Goal: Information Seeking & Learning: Learn about a topic

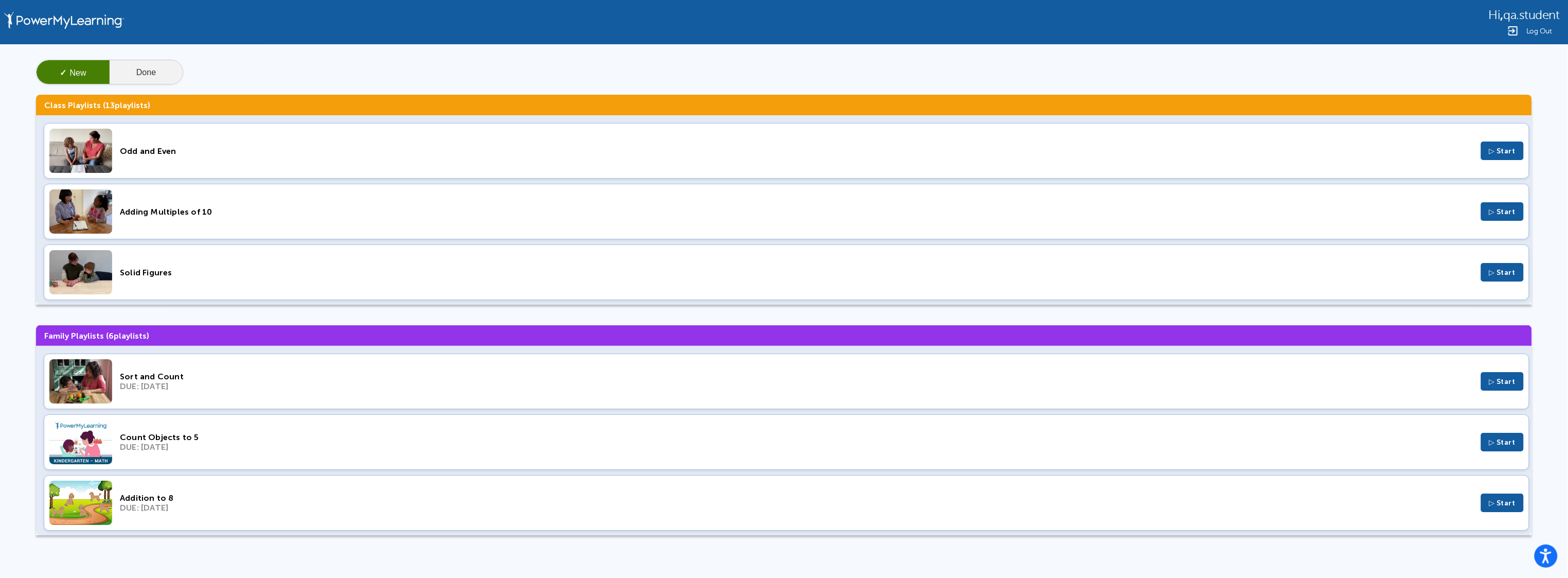
click at [147, 64] on button "Done" at bounding box center [146, 72] width 73 height 25
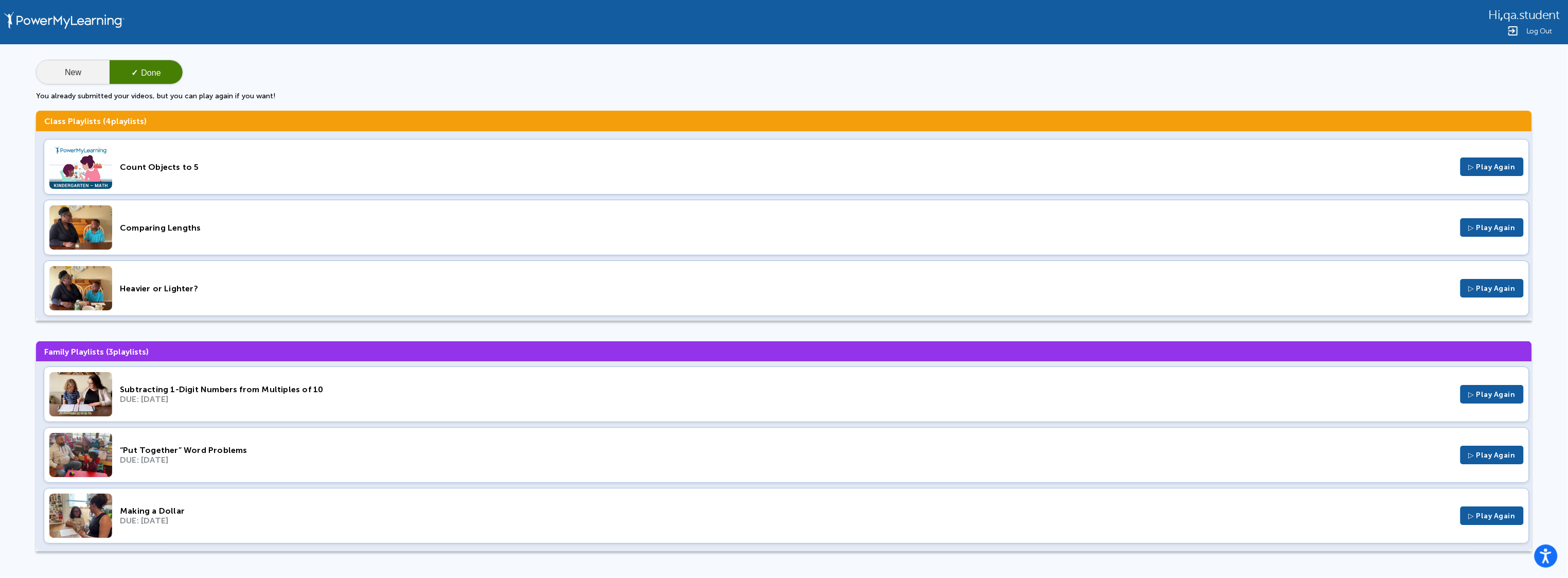
click at [75, 66] on button "New" at bounding box center [73, 72] width 73 height 25
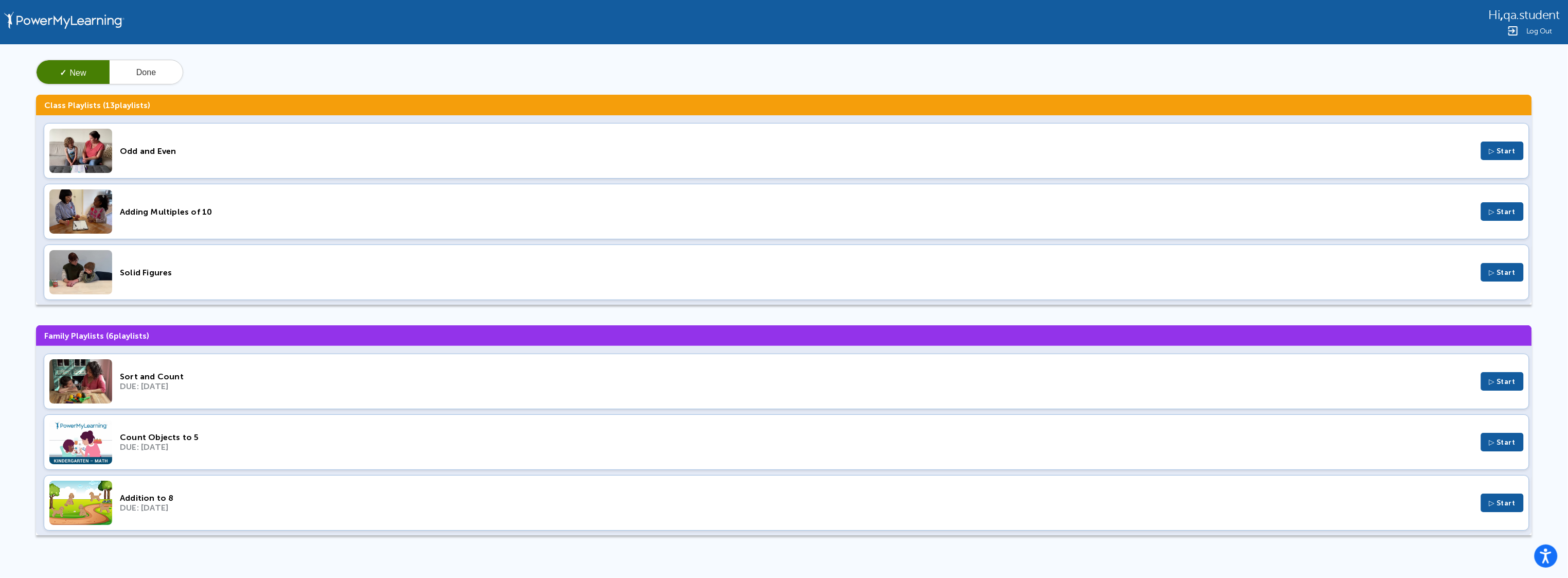
click at [172, 144] on div "Odd and Even ▷ Start" at bounding box center [786, 150] width 1486 height 55
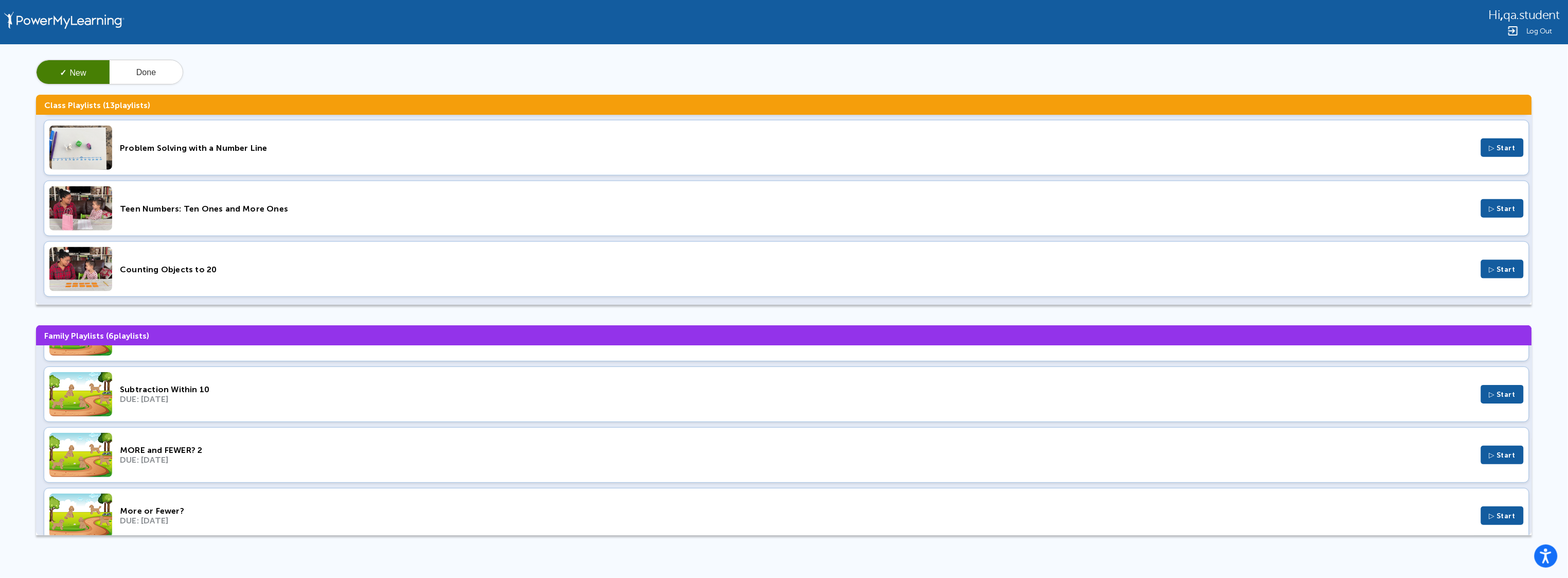
scroll to position [186, 0]
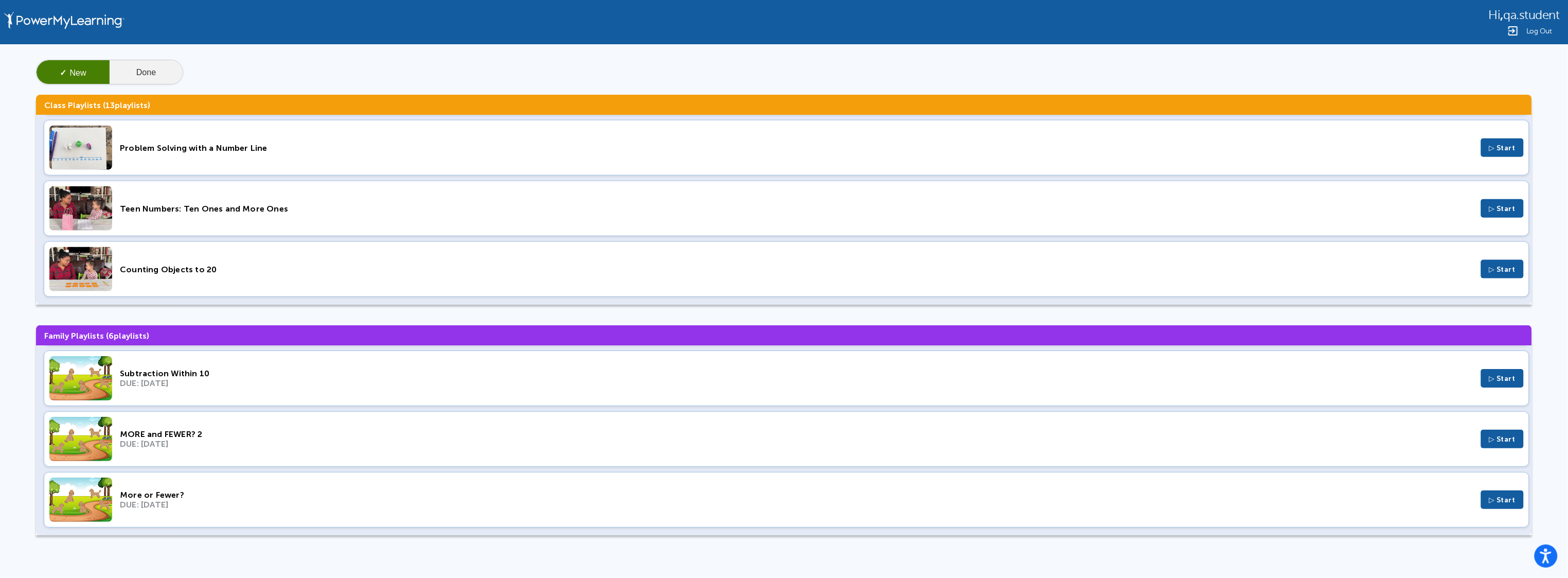
click at [135, 71] on button "Done" at bounding box center [146, 72] width 73 height 25
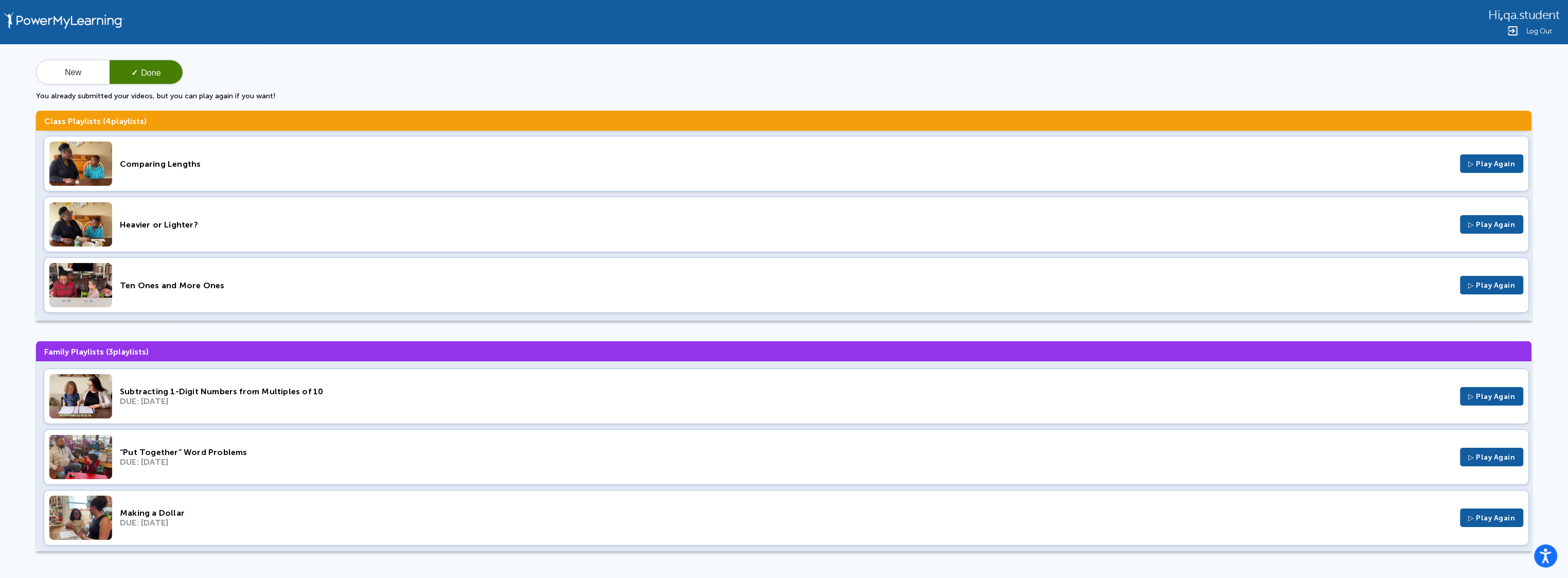
scroll to position [4, 0]
click at [68, 74] on button "New" at bounding box center [73, 72] width 73 height 25
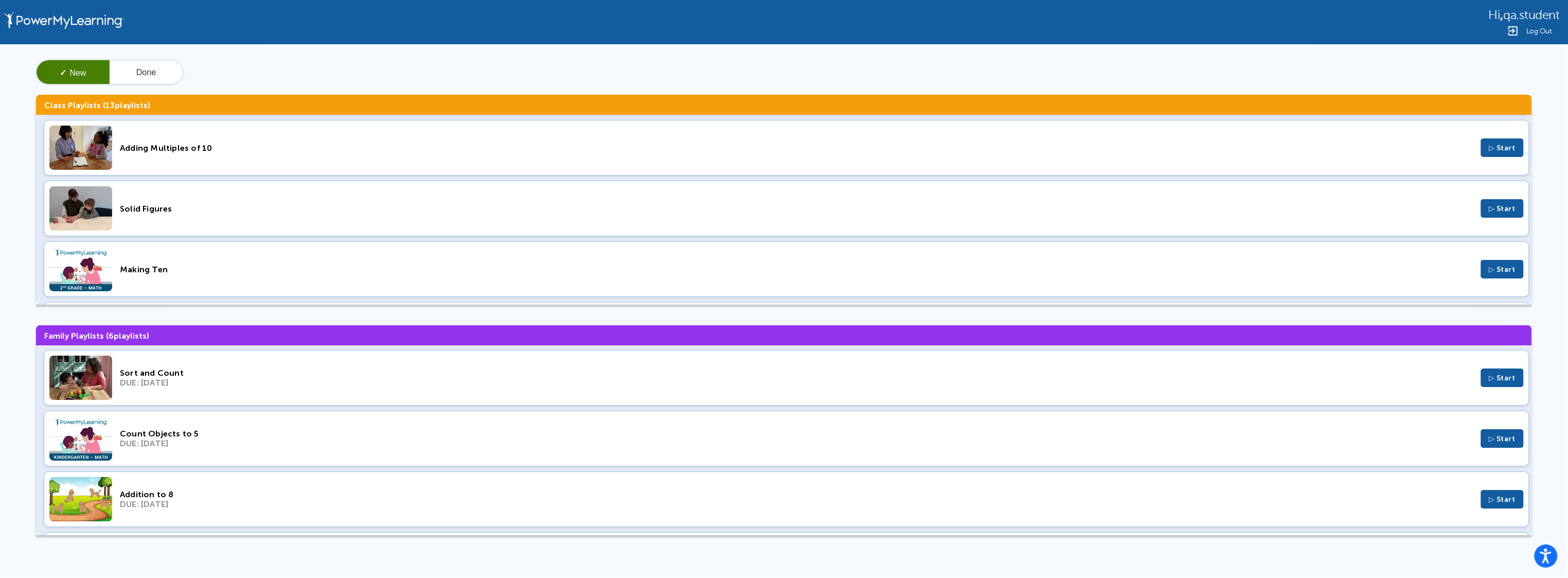
click at [173, 138] on div "Adding Multiples of 10 ▷ Start" at bounding box center [786, 147] width 1486 height 55
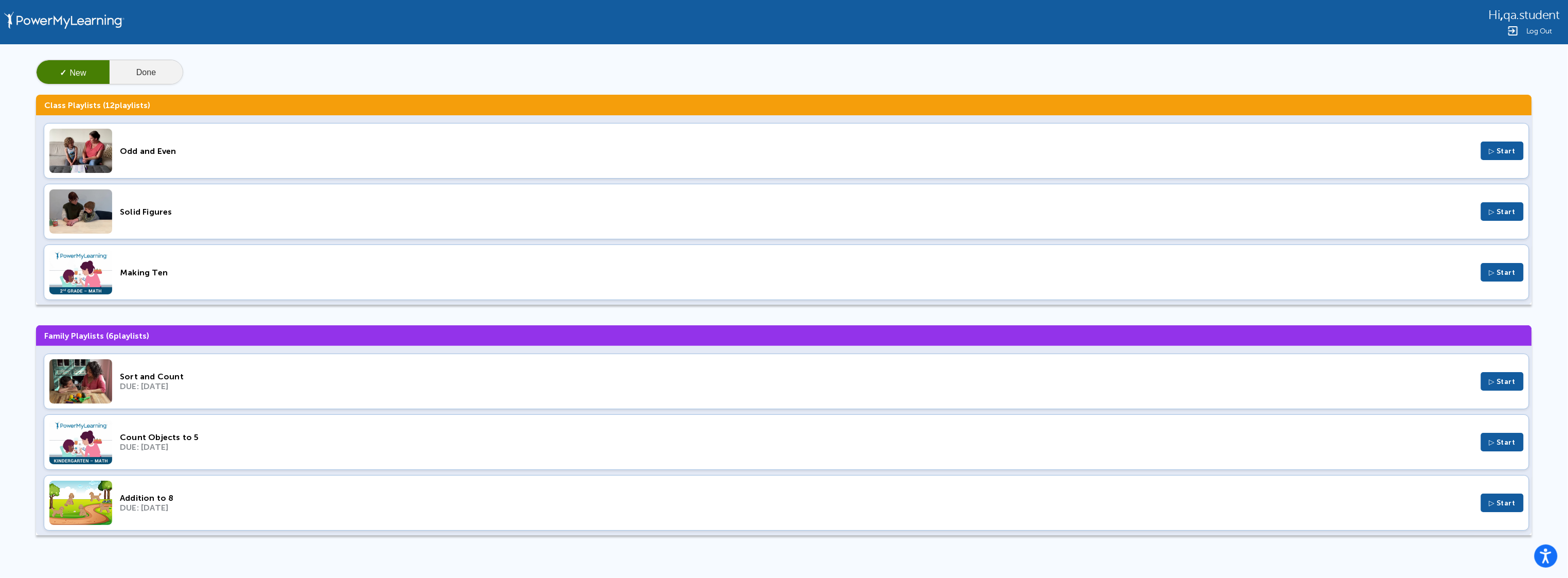
click at [158, 76] on button "Done" at bounding box center [146, 72] width 73 height 25
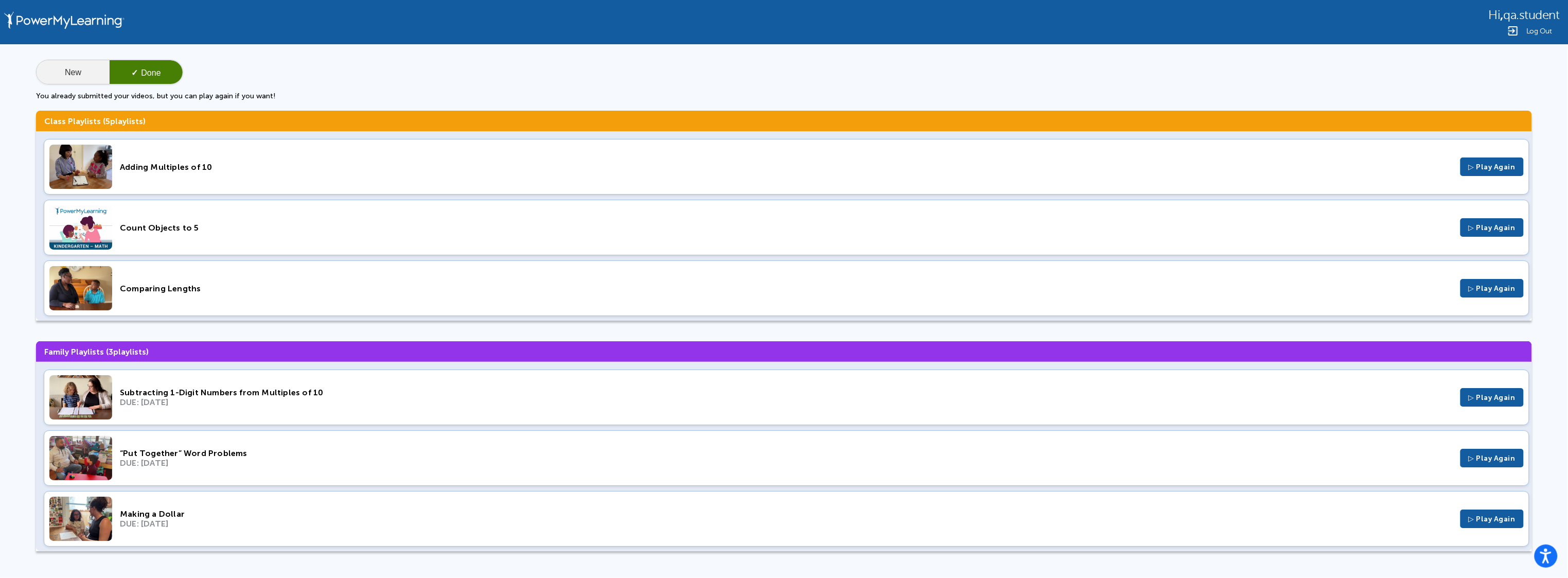
click at [65, 65] on button "New" at bounding box center [73, 72] width 73 height 25
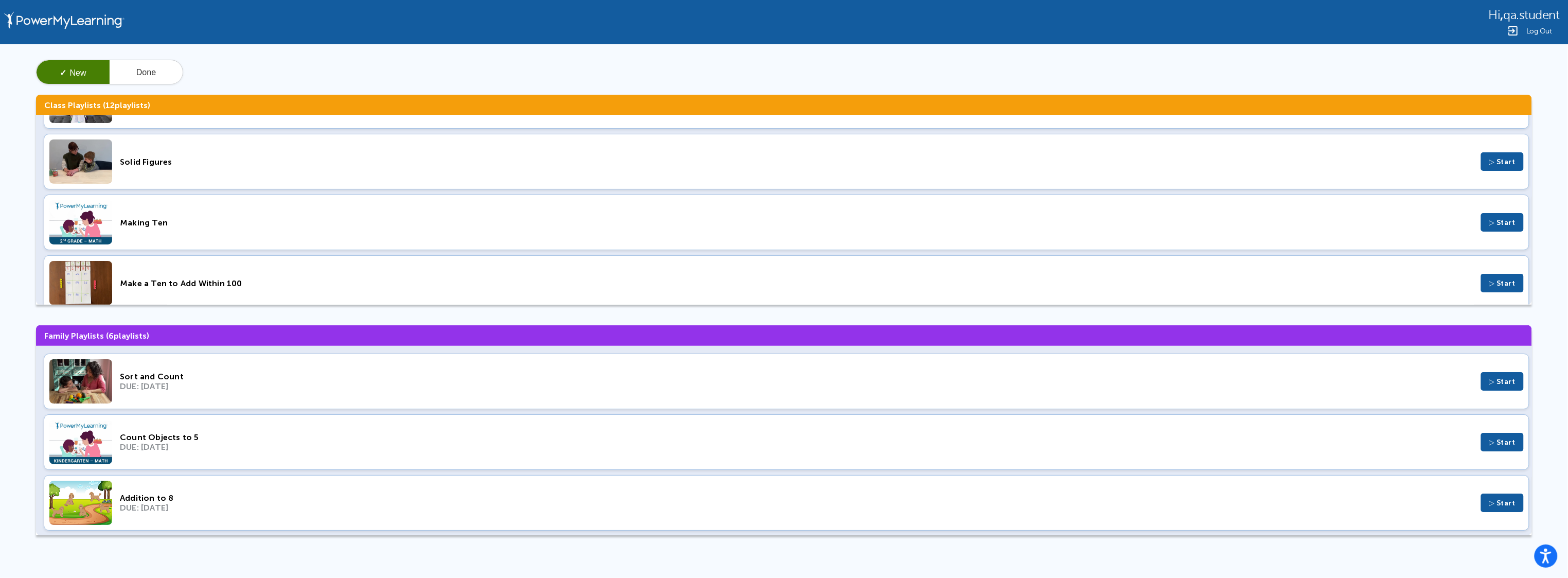
scroll to position [0, 0]
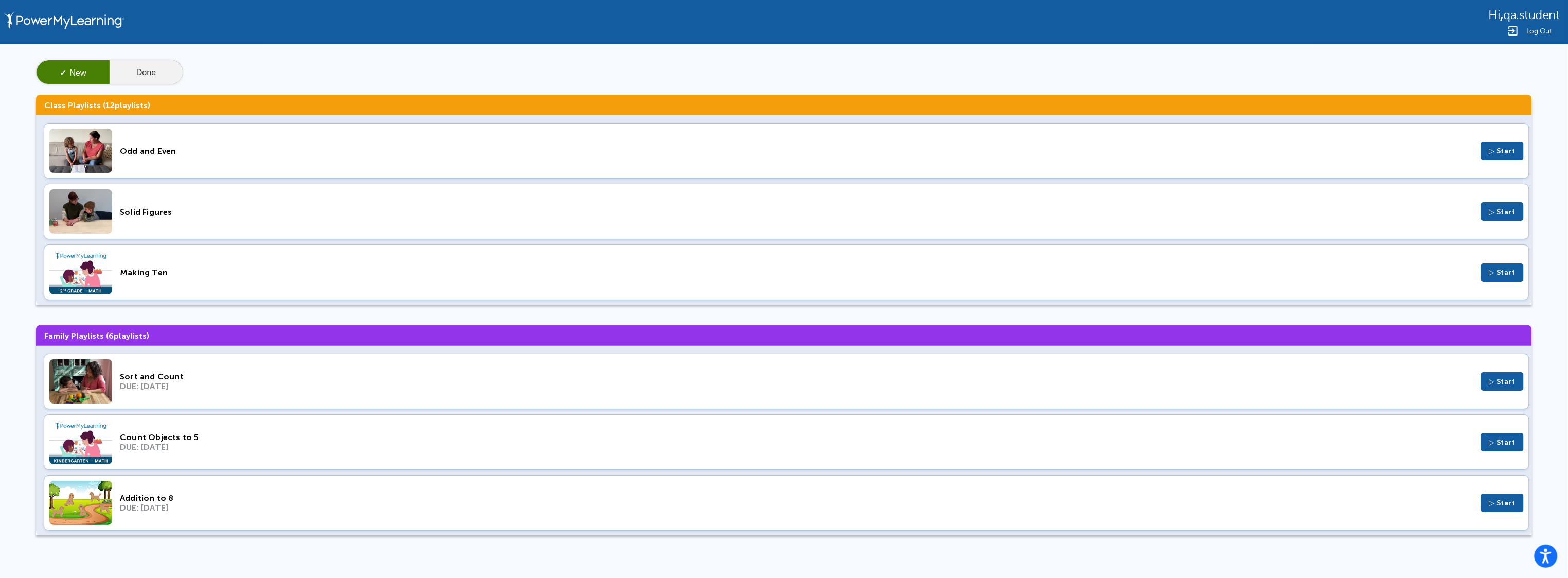
click at [163, 70] on button "Done" at bounding box center [146, 72] width 73 height 25
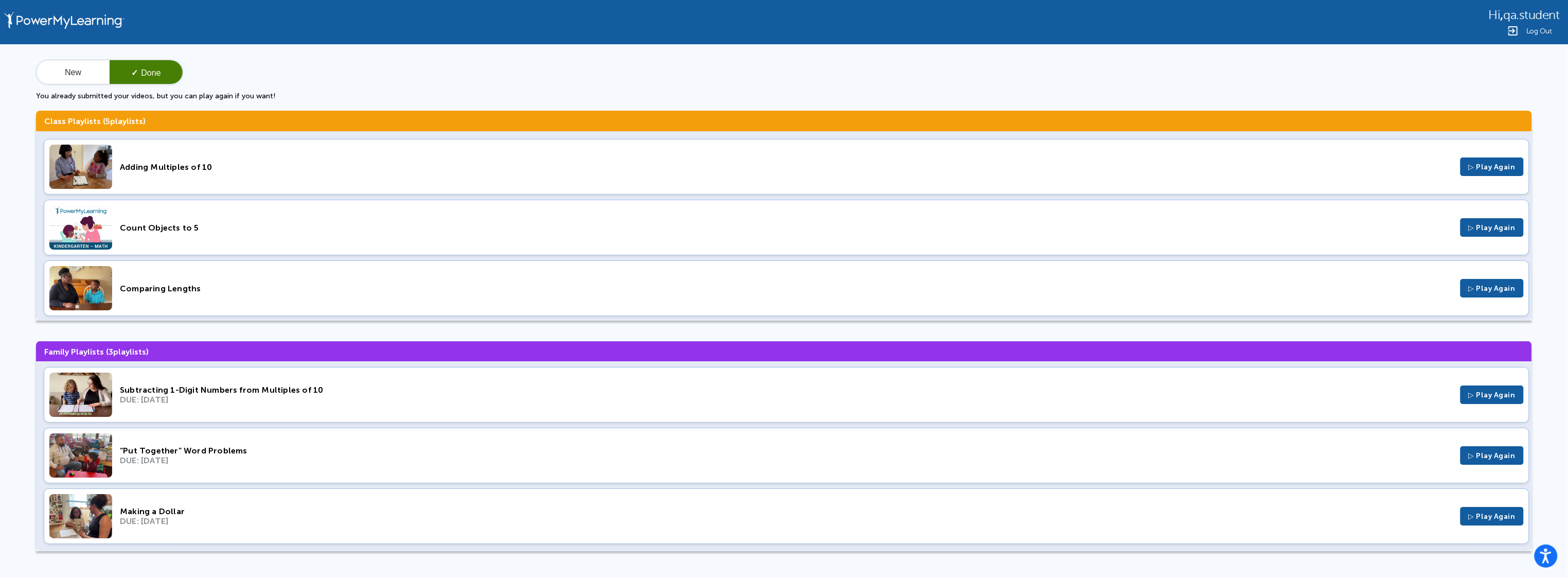
scroll to position [4, 0]
click at [1529, 10] on span "qa.student" at bounding box center [1531, 15] width 56 height 14
click at [1490, 15] on span "Hi" at bounding box center [1494, 15] width 12 height 14
click at [79, 18] on img at bounding box center [65, 22] width 126 height 44
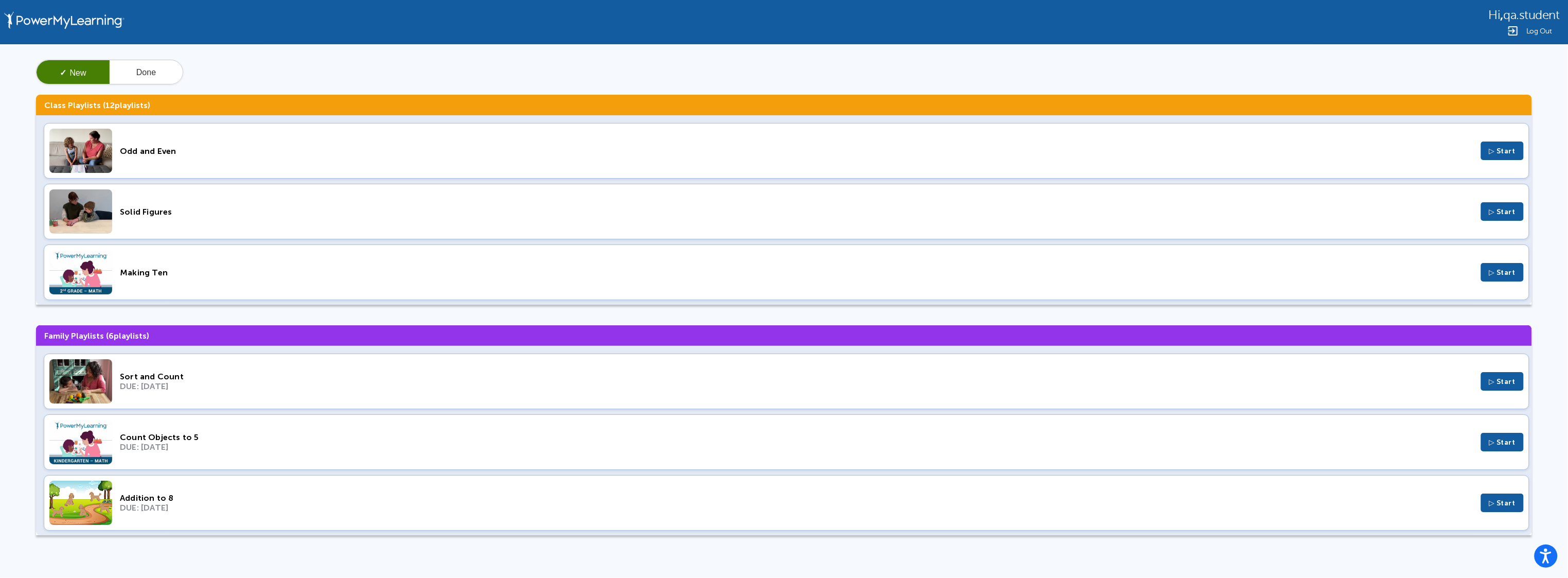
click at [1551, 25] on div "Log Out" at bounding box center [1524, 31] width 71 height 12
click at [139, 62] on button "Done" at bounding box center [146, 72] width 73 height 25
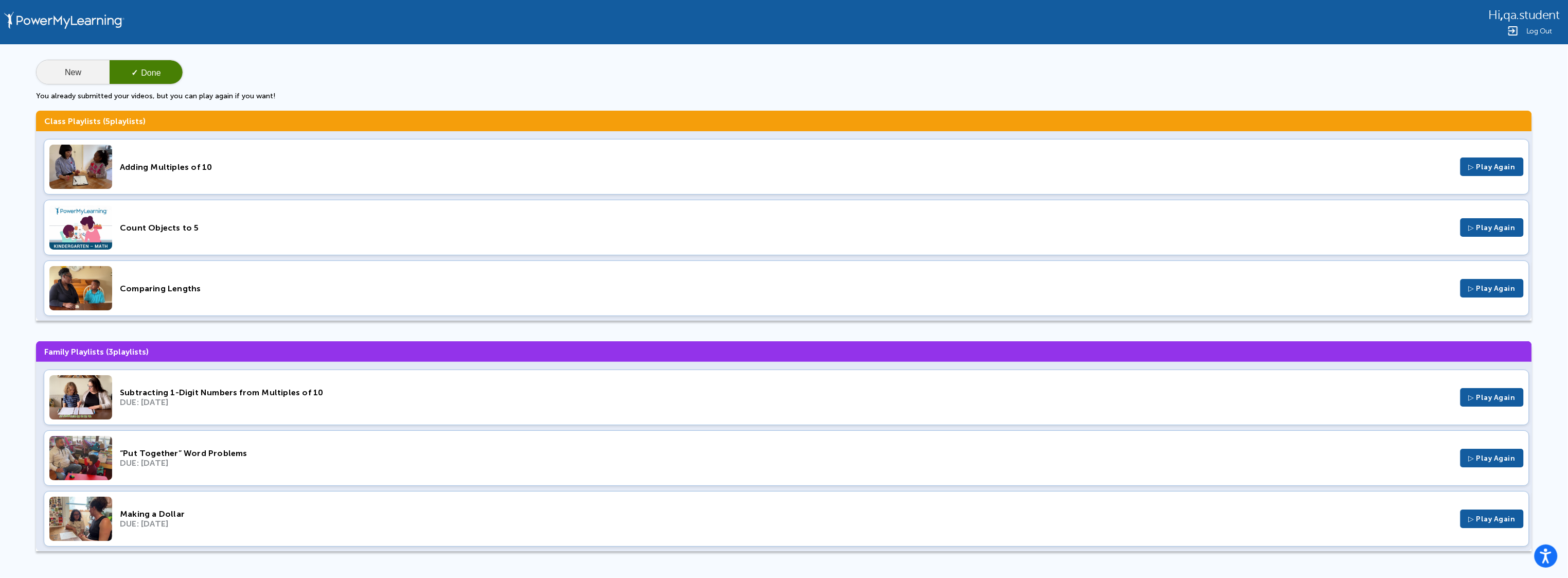
click at [68, 64] on button "New" at bounding box center [73, 72] width 73 height 25
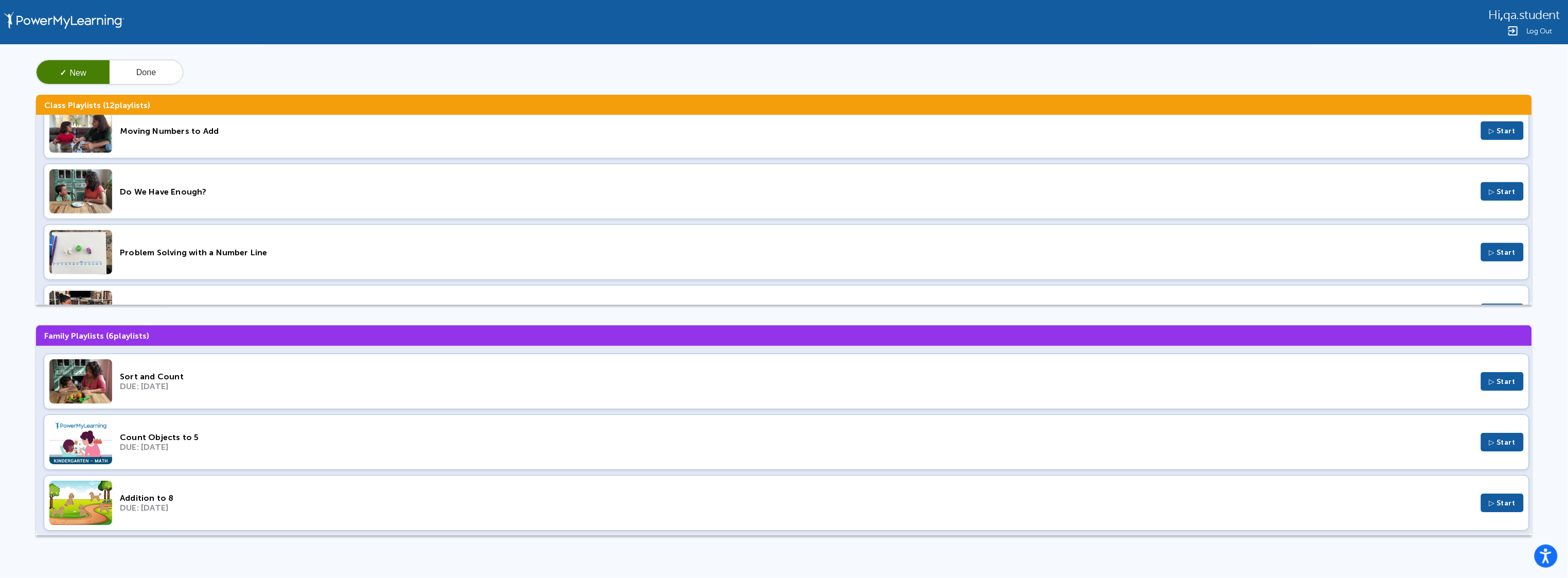
scroll to position [552, 0]
